Goal: Navigation & Orientation: Find specific page/section

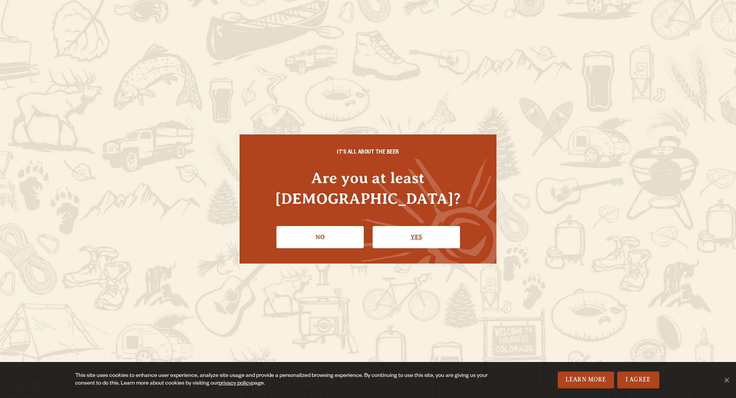
click at [420, 231] on link "Yes" at bounding box center [416, 237] width 87 height 22
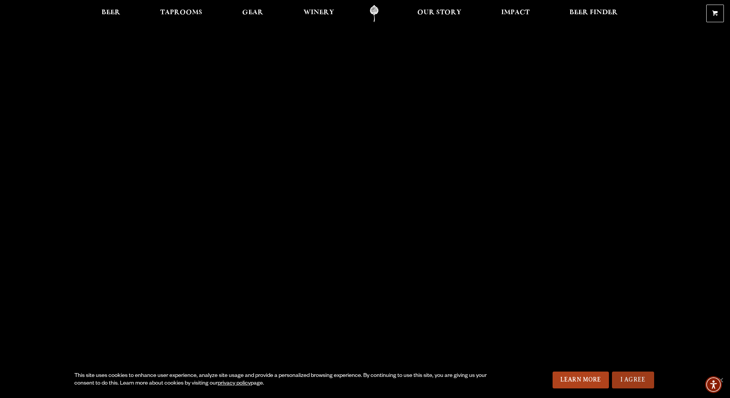
click at [633, 382] on link "I Agree" at bounding box center [633, 380] width 42 height 17
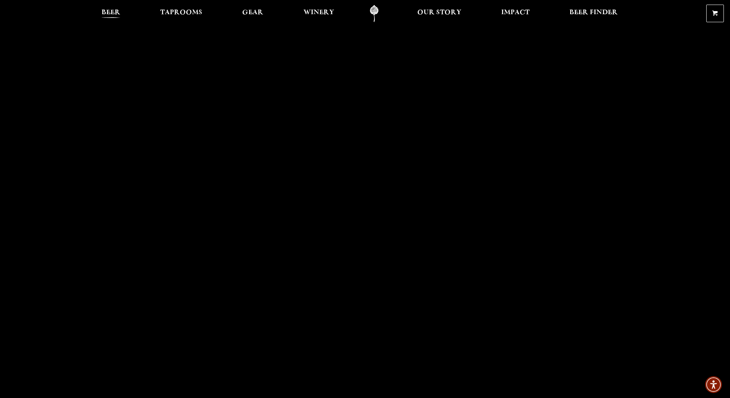
click at [112, 14] on span "Beer" at bounding box center [111, 13] width 19 height 6
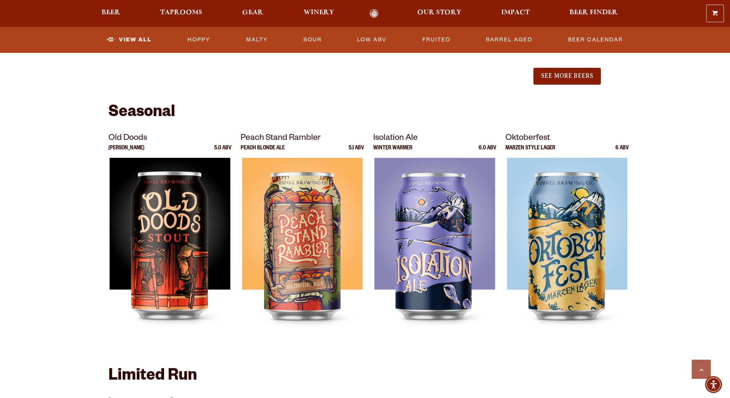
scroll to position [805, 0]
